Goal: Task Accomplishment & Management: Use online tool/utility

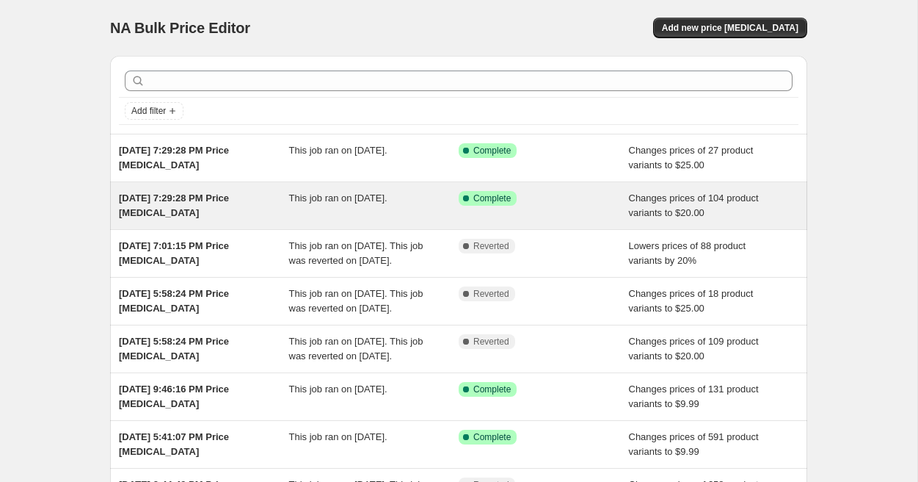
click at [527, 204] on div "Success Complete Complete" at bounding box center [533, 198] width 148 height 15
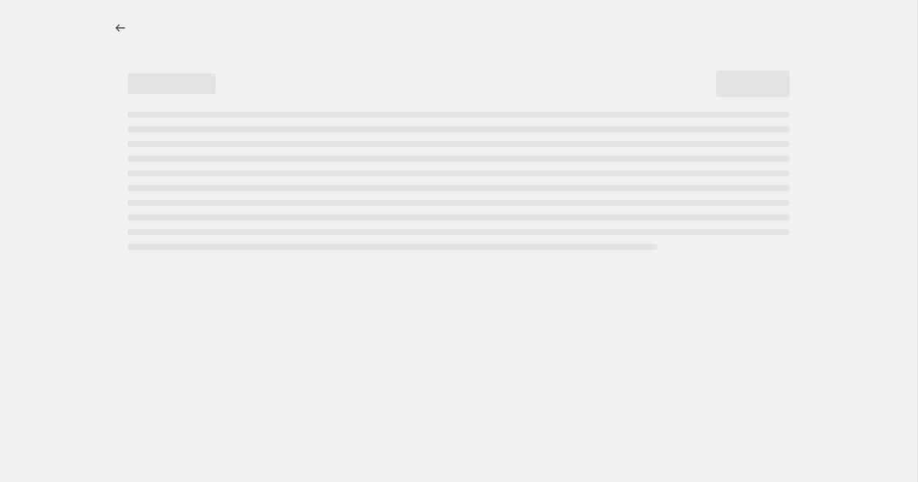
select select "no_change"
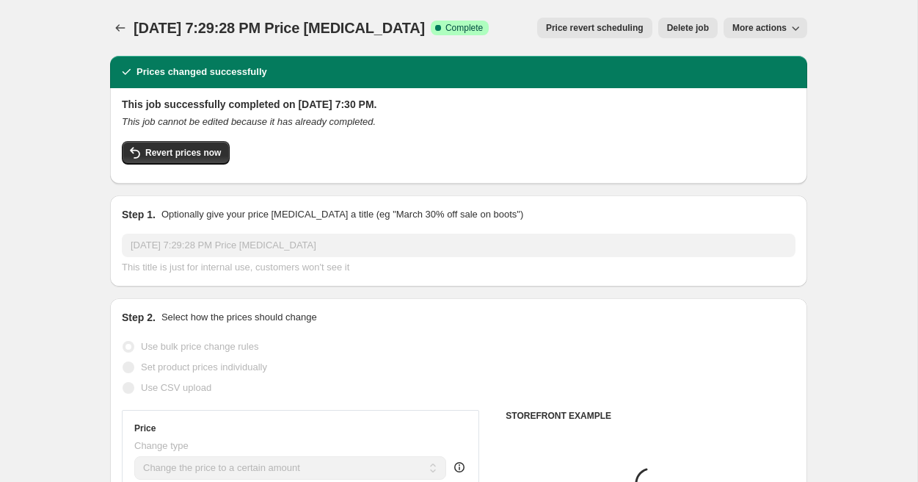
select select "collection"
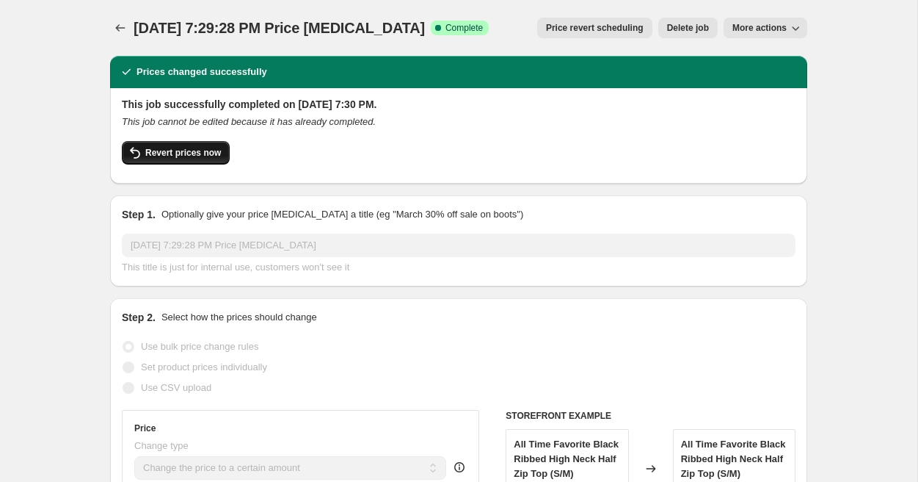
click at [198, 153] on span "Revert prices now" at bounding box center [183, 153] width 76 height 12
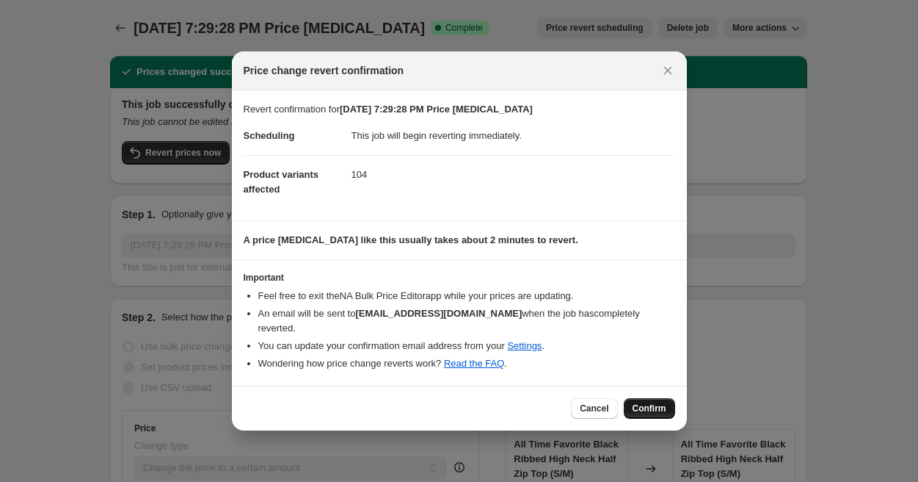
click at [641, 398] on button "Confirm" at bounding box center [649, 408] width 51 height 21
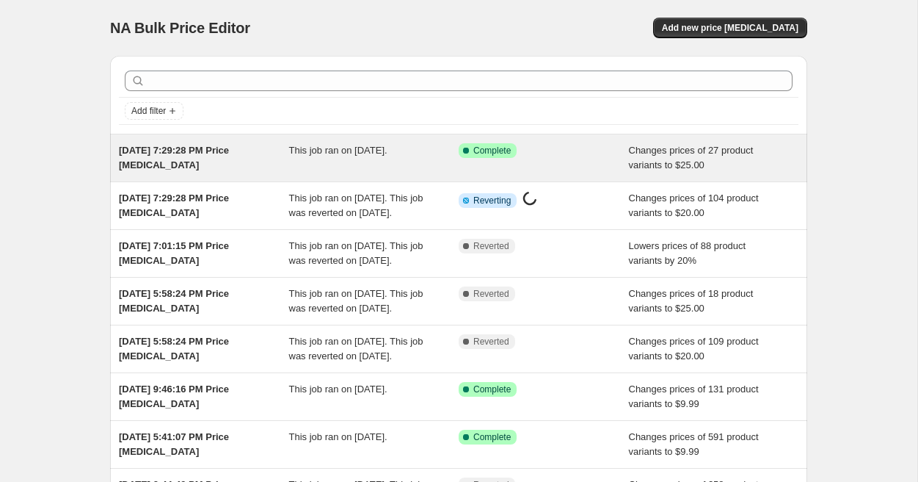
click at [233, 161] on div "Aug 19, 2025, 7:29:28 PM Price change job" at bounding box center [204, 157] width 170 height 29
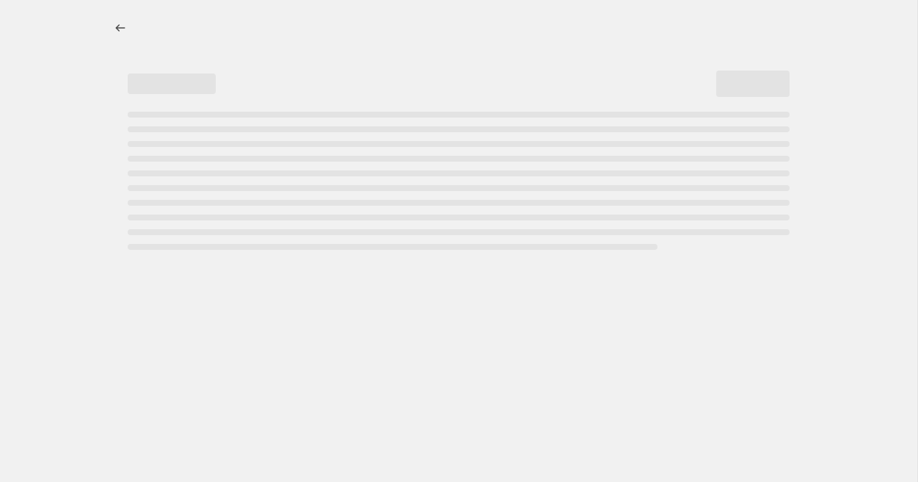
select select "no_change"
select select "collection"
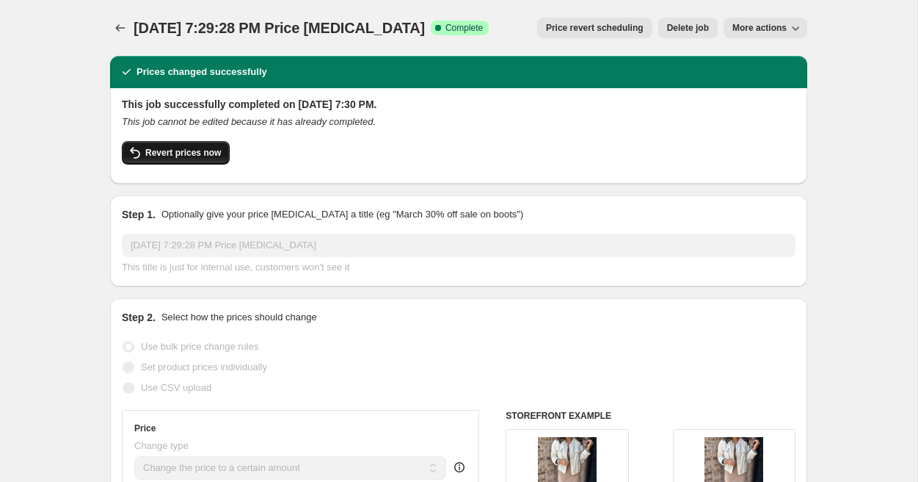
click at [176, 158] on span "Revert prices now" at bounding box center [183, 153] width 76 height 12
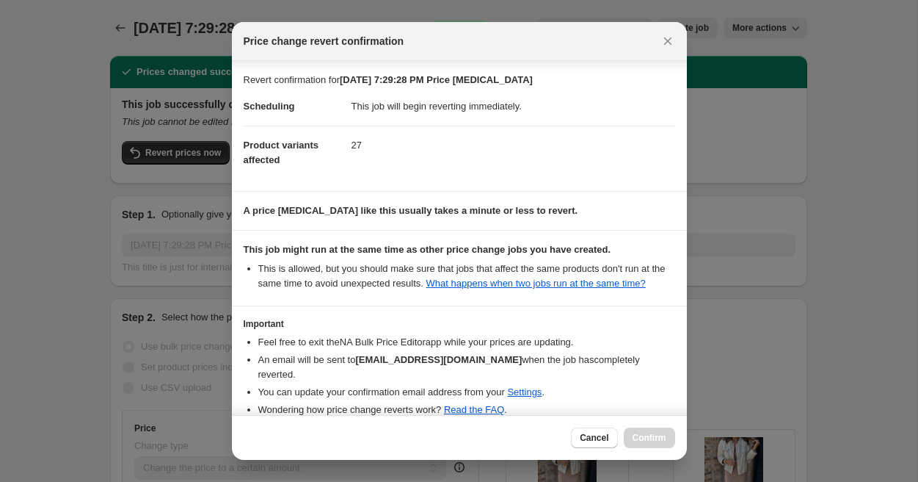
scroll to position [75, 0]
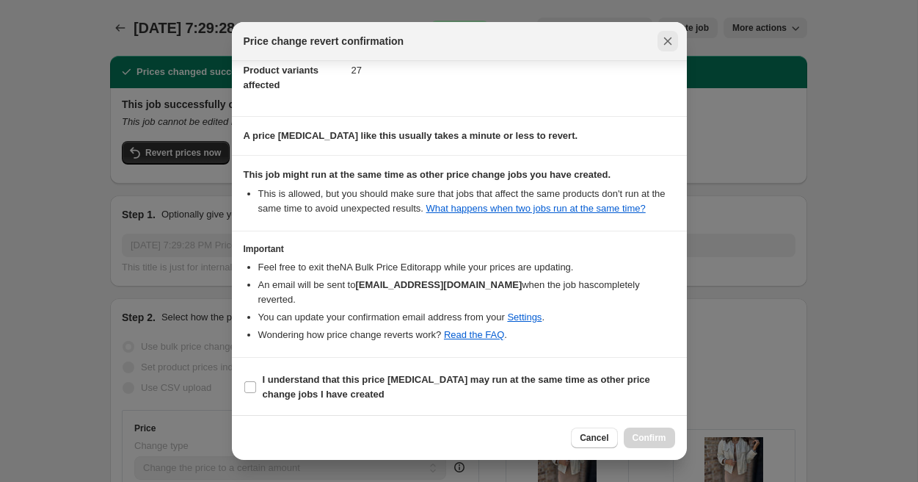
click at [671, 39] on icon "Close" at bounding box center [668, 41] width 15 height 15
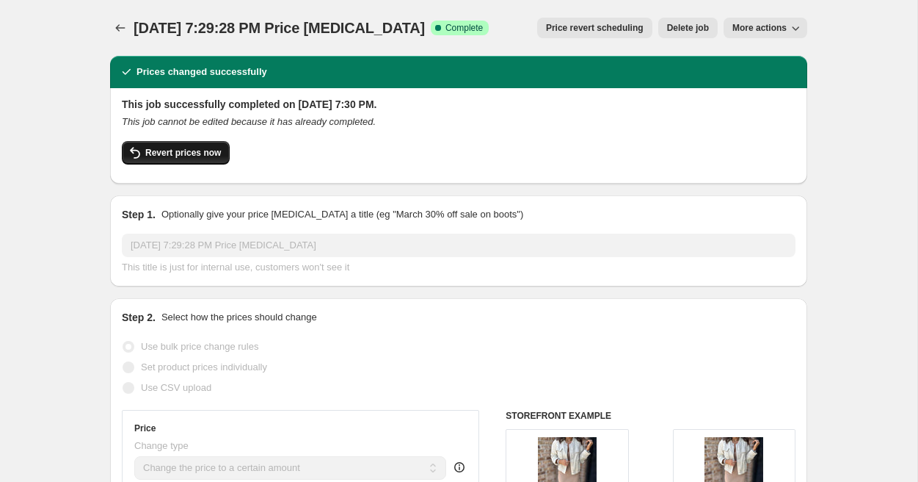
click at [212, 146] on button "Revert prices now" at bounding box center [176, 152] width 108 height 23
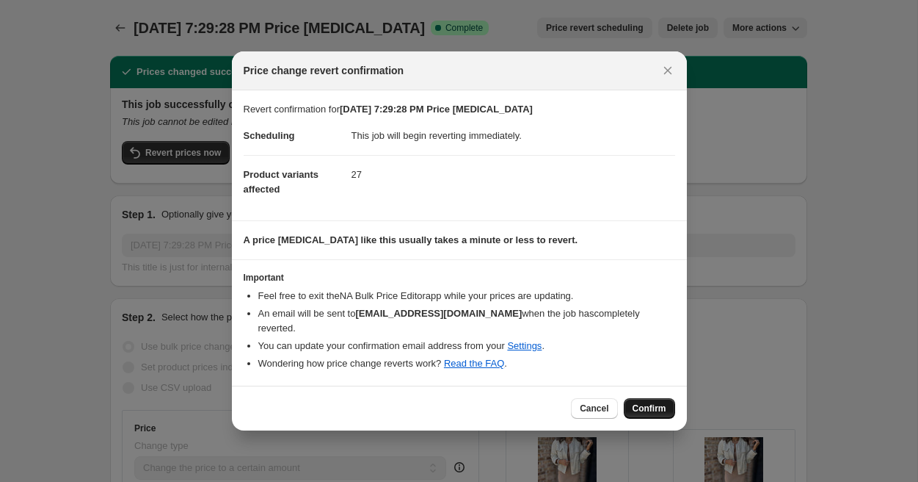
click at [657, 402] on span "Confirm" at bounding box center [650, 408] width 34 height 12
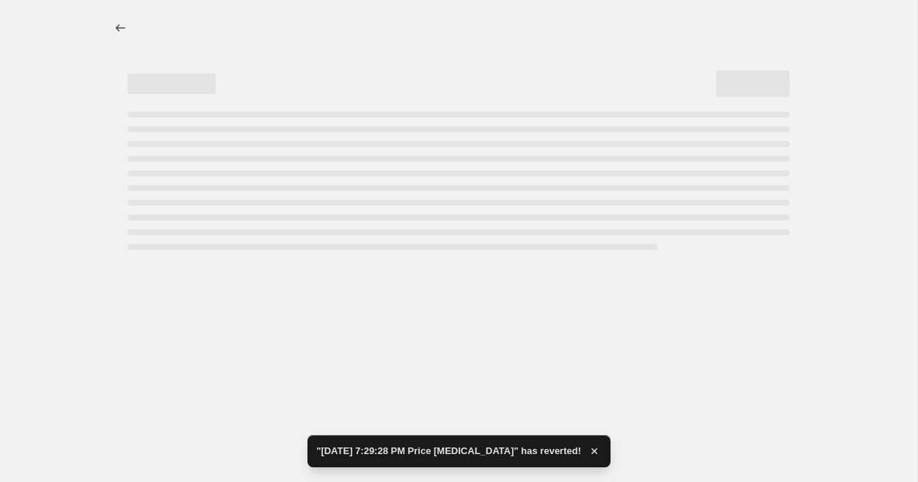
select select "no_change"
select select "collection"
select select "no_change"
select select "collection"
